Goal: Information Seeking & Learning: Learn about a topic

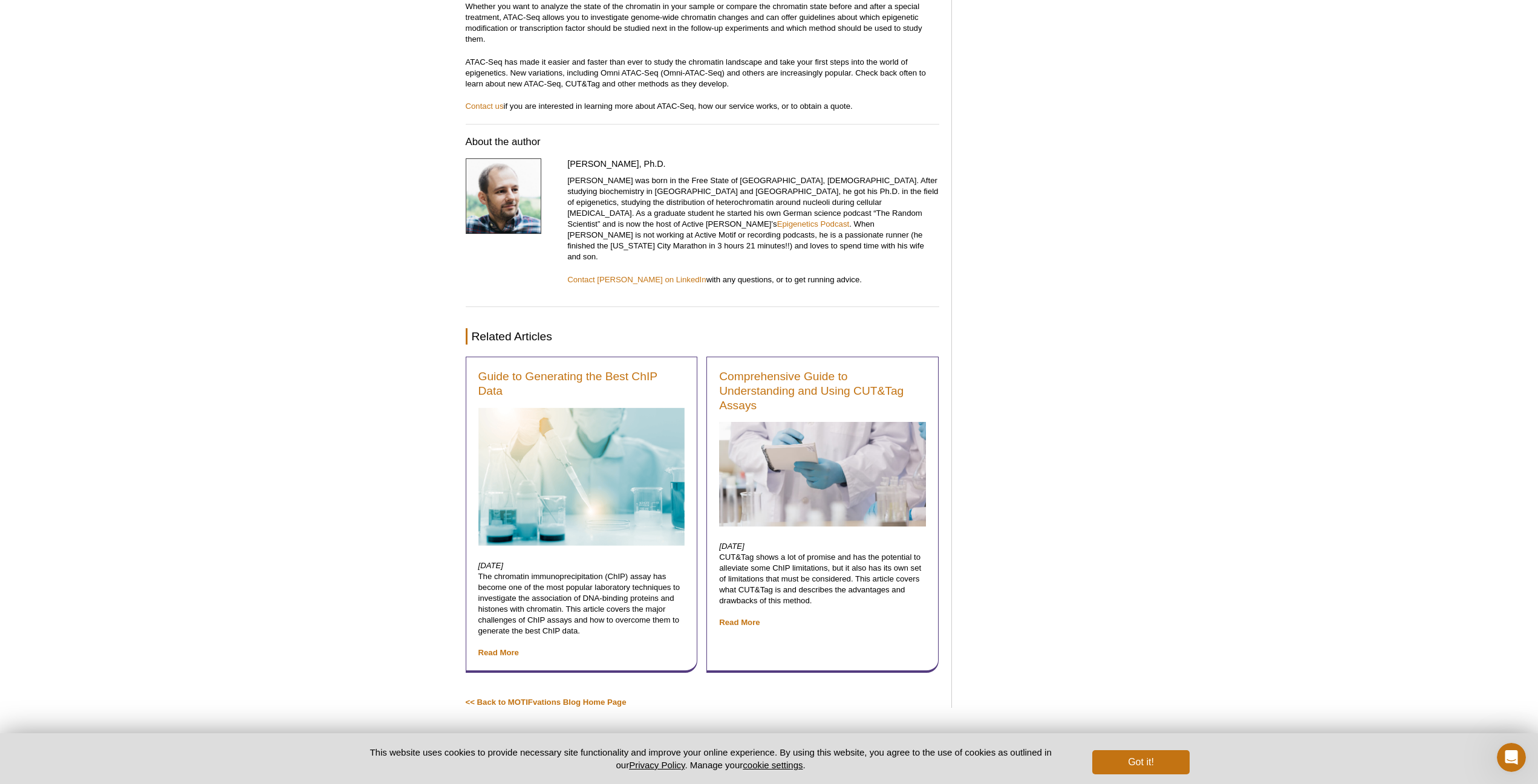
scroll to position [3990, 0]
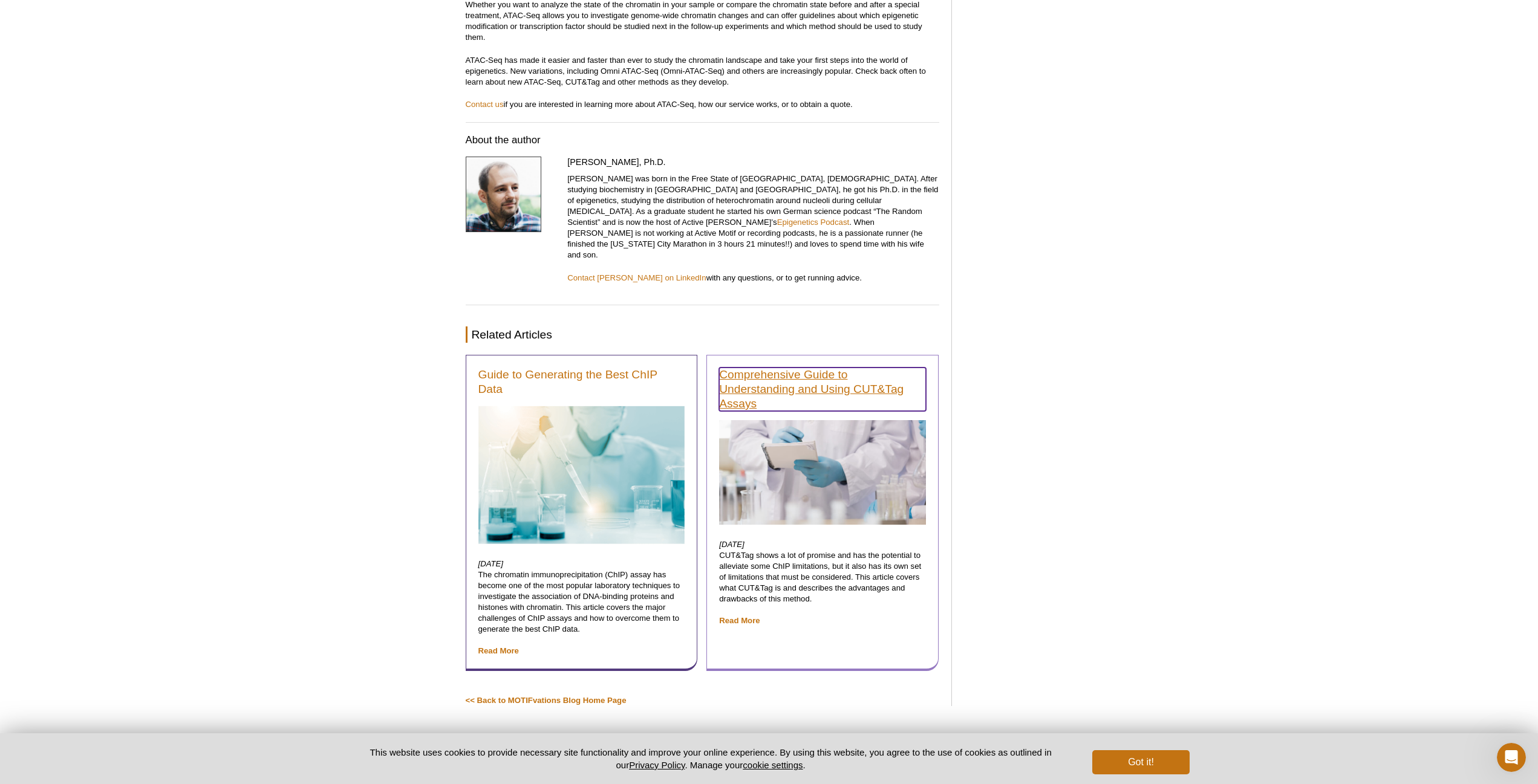
click at [792, 367] on link "Comprehensive Guide to Understanding and Using CUT&Tag Assays" at bounding box center [822, 389] width 207 height 44
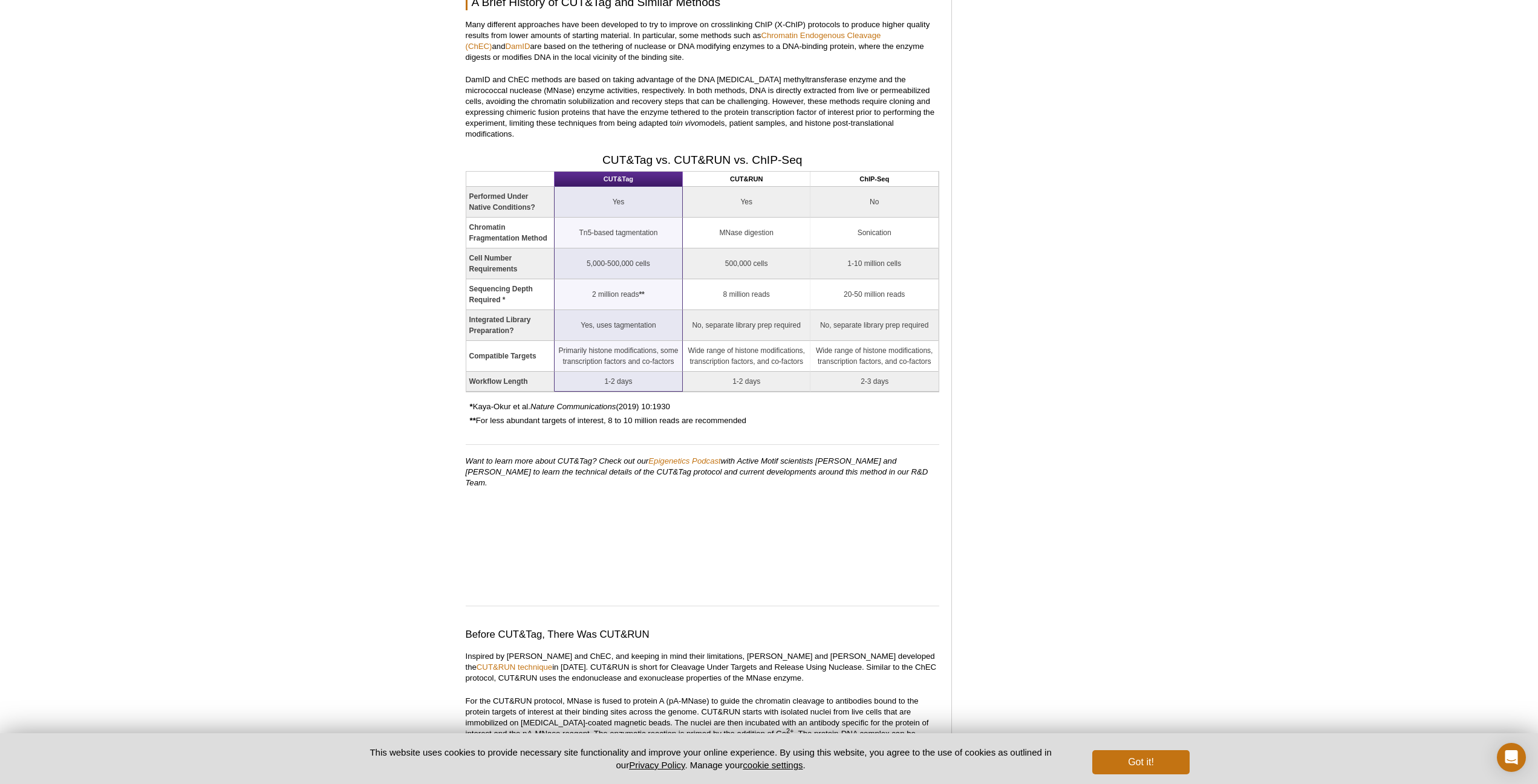
scroll to position [1209, 0]
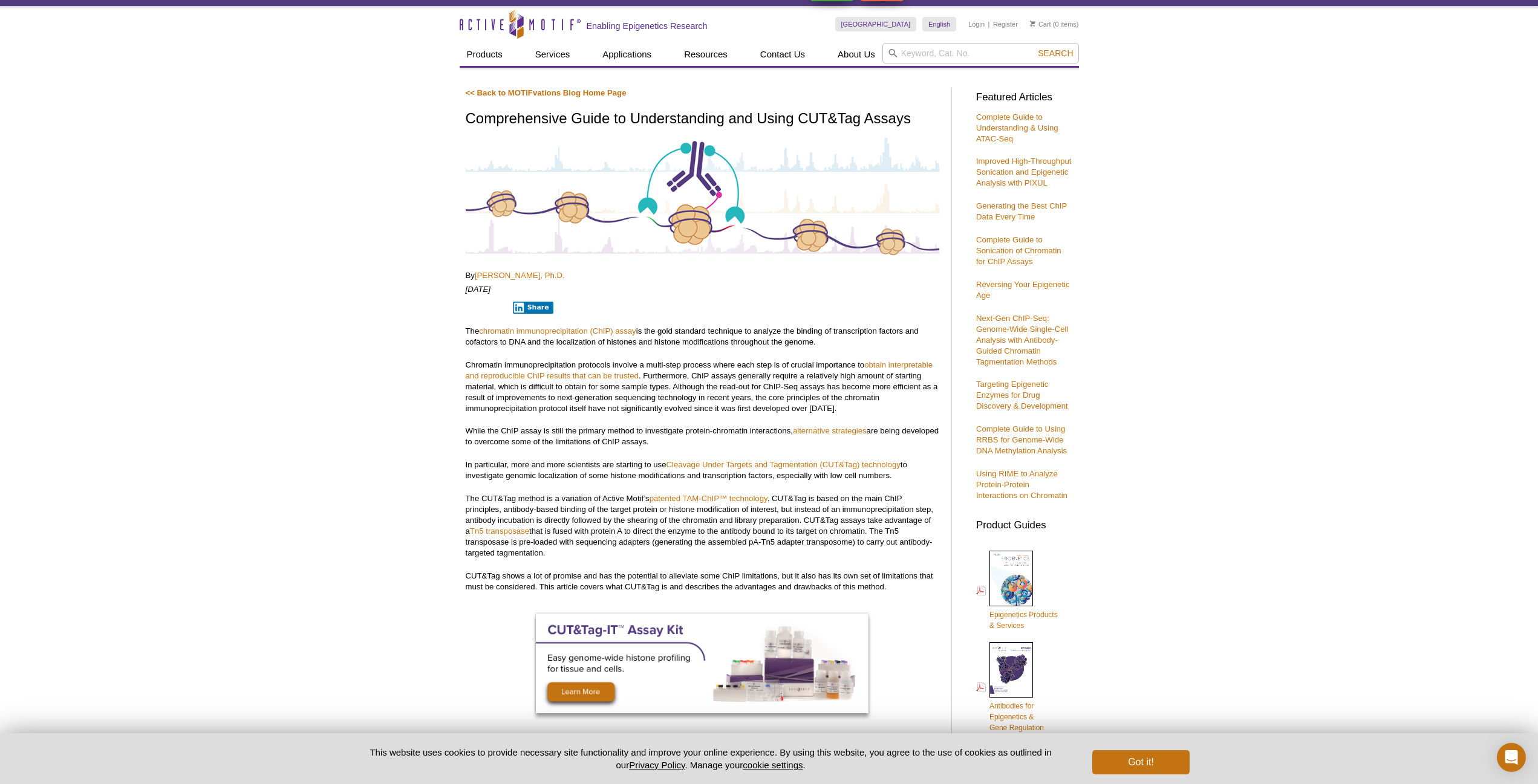
scroll to position [0, 0]
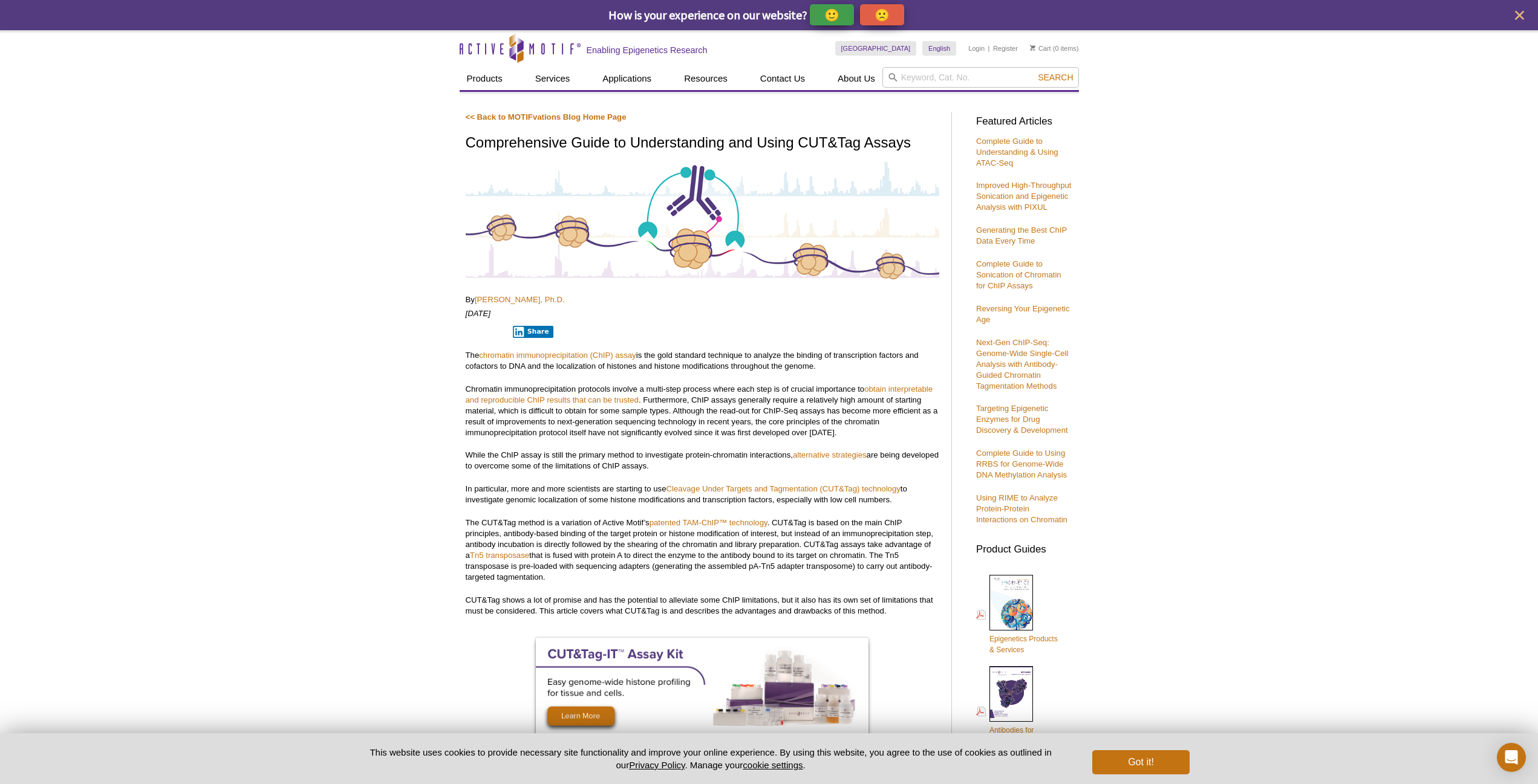
click at [1017, 156] on p "Complete Guide to Understanding & Using ATAC-Seq" at bounding box center [1024, 152] width 97 height 32
click at [1013, 153] on link "Complete Guide to Understanding & Using ATAC-Seq" at bounding box center [1017, 152] width 82 height 31
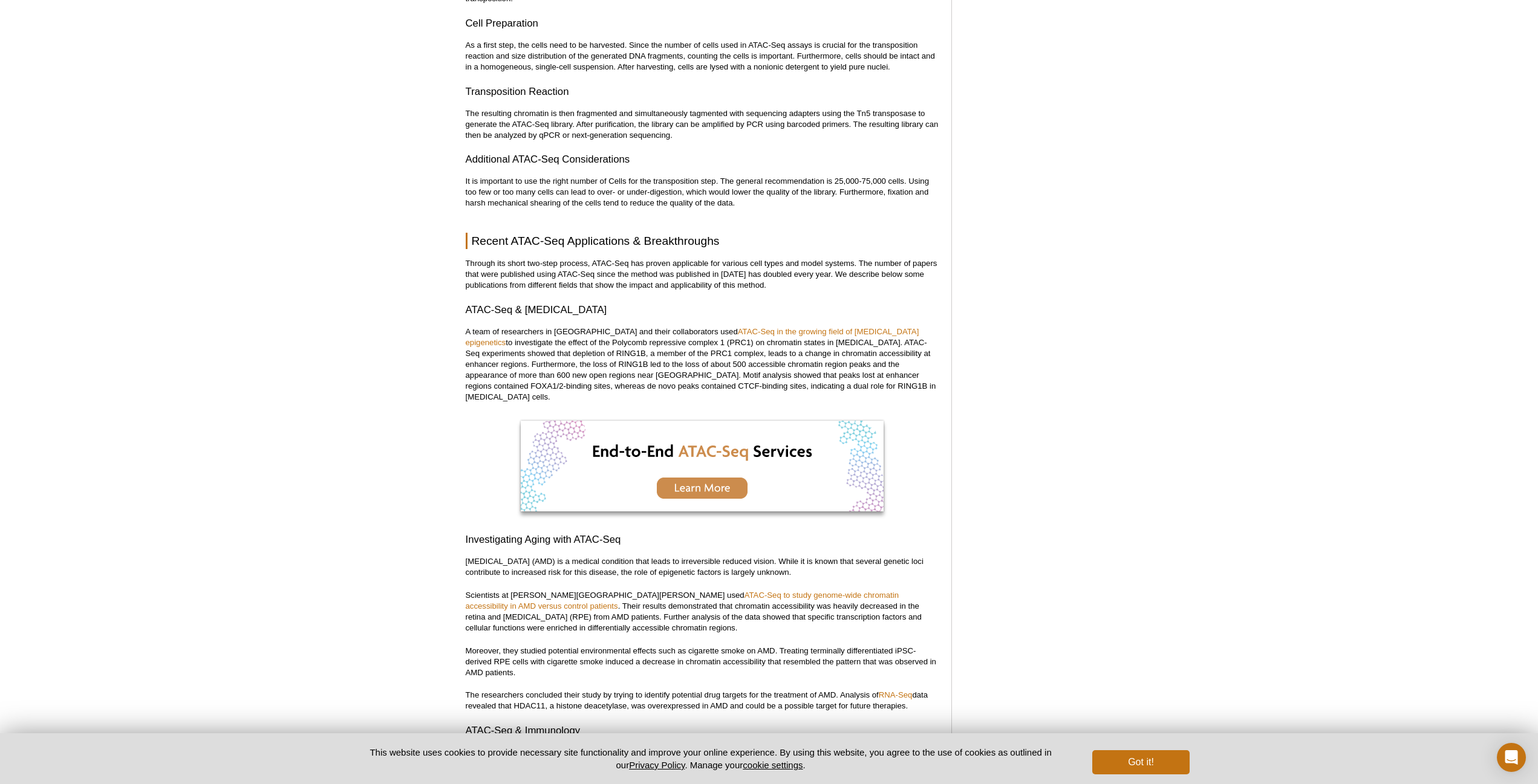
scroll to position [1723, 0]
